Goal: Transaction & Acquisition: Purchase product/service

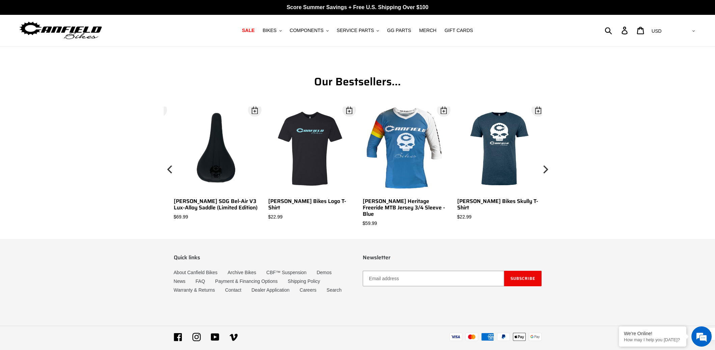
click at [71, 28] on img at bounding box center [61, 30] width 84 height 21
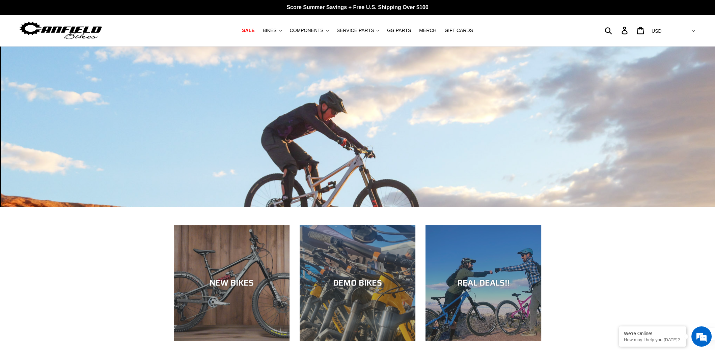
click at [310, 25] on nav "SALE BIKES .cls-1{fill:#231f20} SHOP ALL BIKES SHOP DEMO BIKES - On SALE Now! J…" at bounding box center [357, 30] width 339 height 31
click at [309, 32] on span "COMPONENTS" at bounding box center [307, 31] width 34 height 6
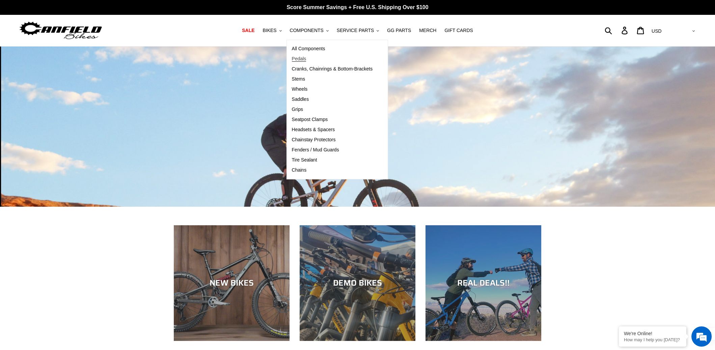
click at [301, 59] on span "Pedals" at bounding box center [299, 59] width 15 height 6
